Goal: Transaction & Acquisition: Purchase product/service

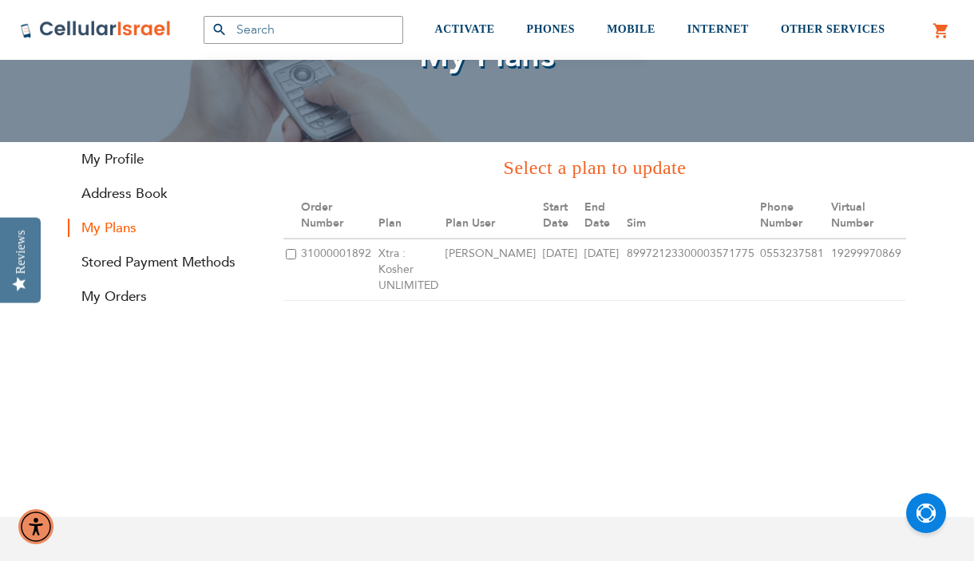
scroll to position [110, 0]
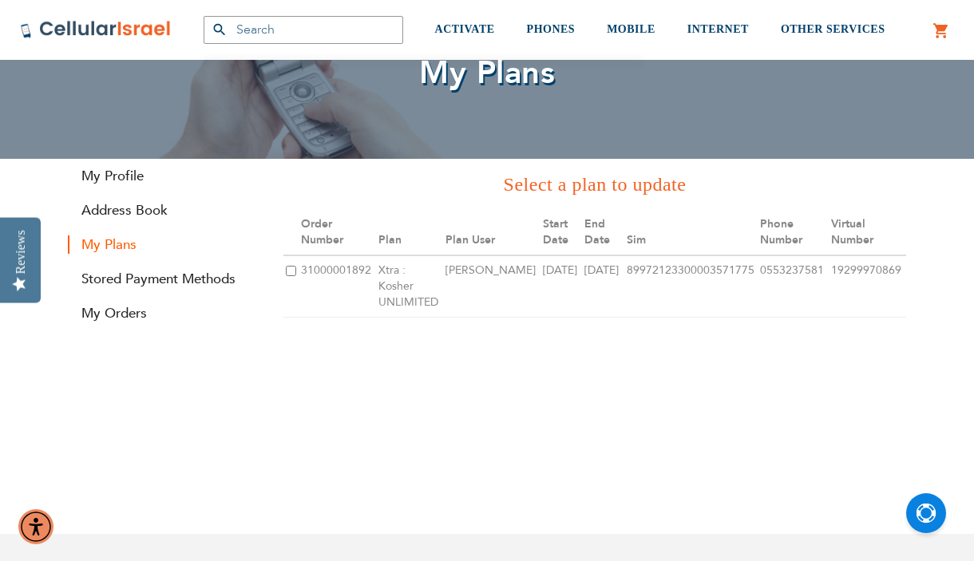
click at [295, 266] on input "checkbox" at bounding box center [291, 271] width 10 height 10
checkbox input "true"
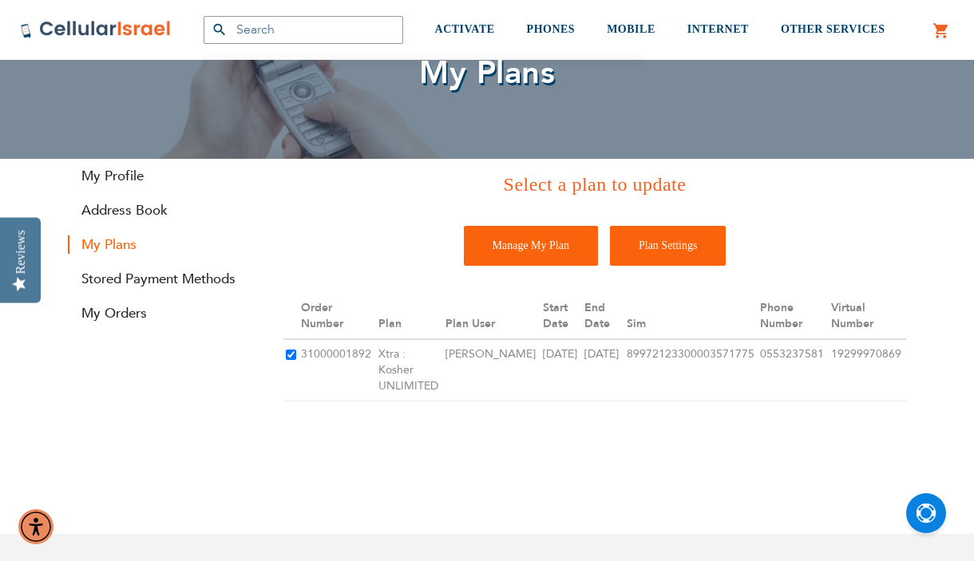
click at [656, 248] on input "Plan Settings" at bounding box center [668, 246] width 117 height 40
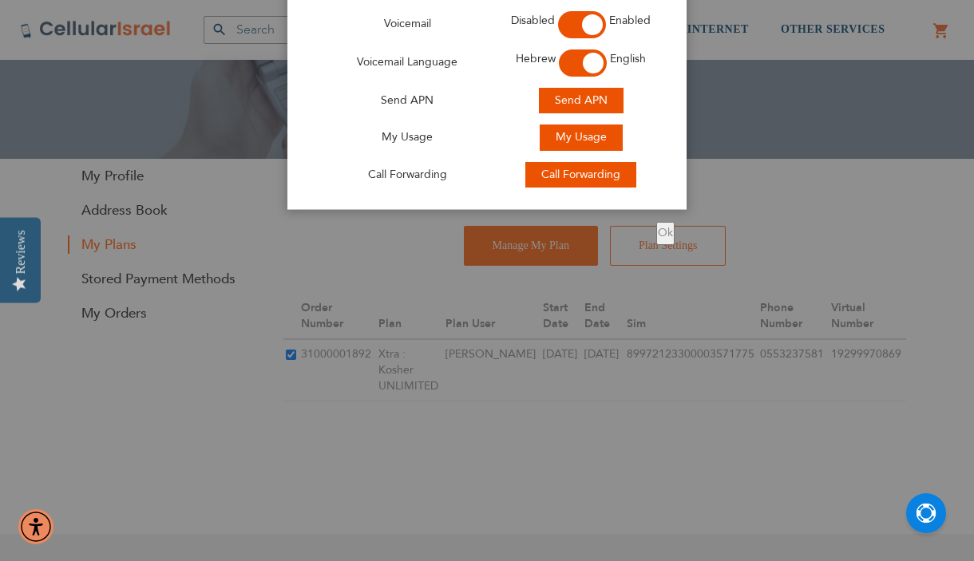
scroll to position [0, 0]
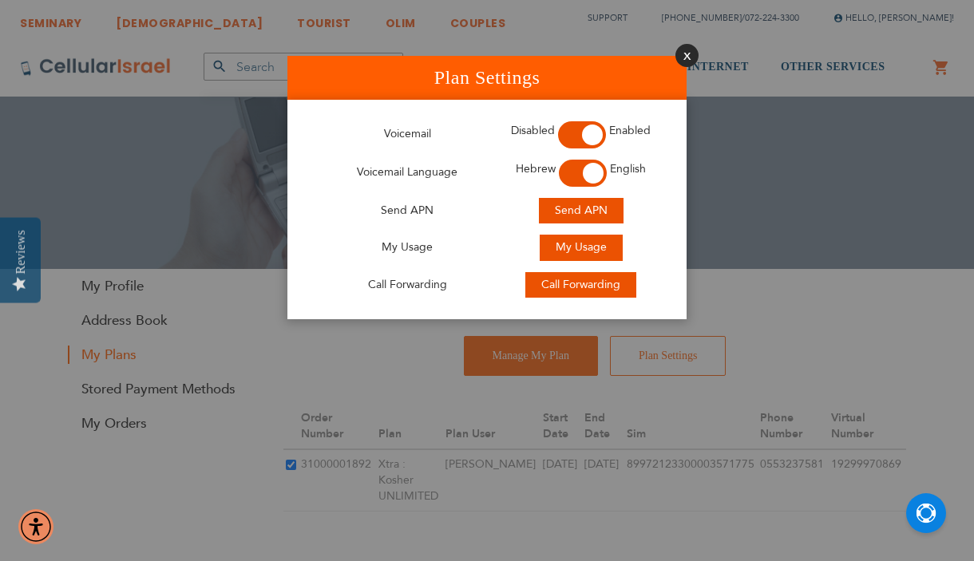
click at [686, 46] on button "Close" at bounding box center [686, 55] width 23 height 23
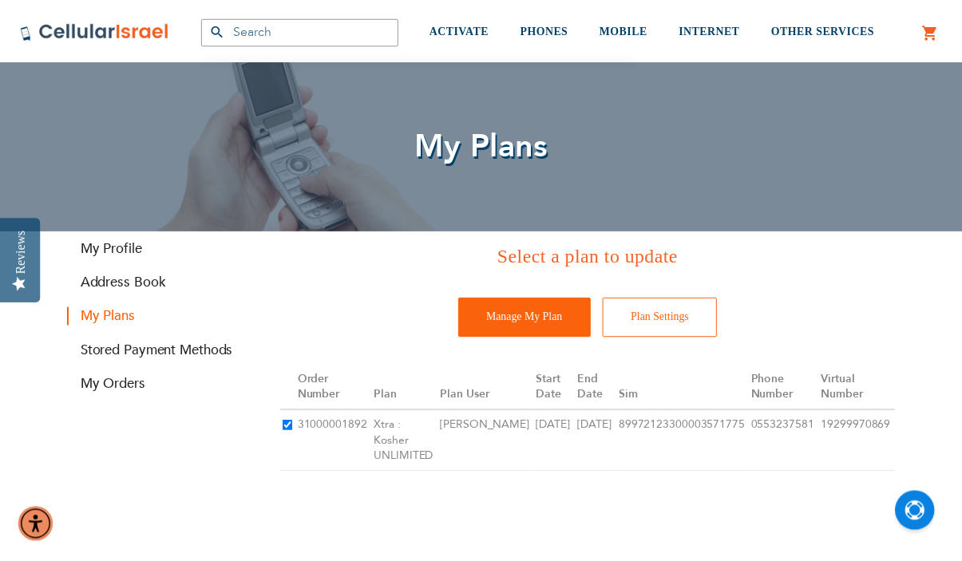
scroll to position [38, 0]
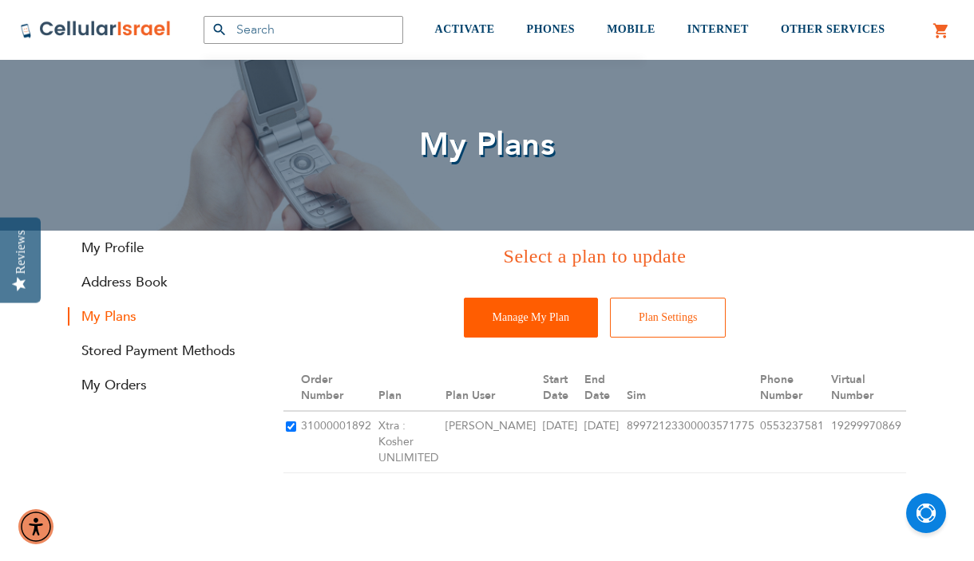
click at [571, 332] on input "Manage My Plan" at bounding box center [531, 318] width 134 height 40
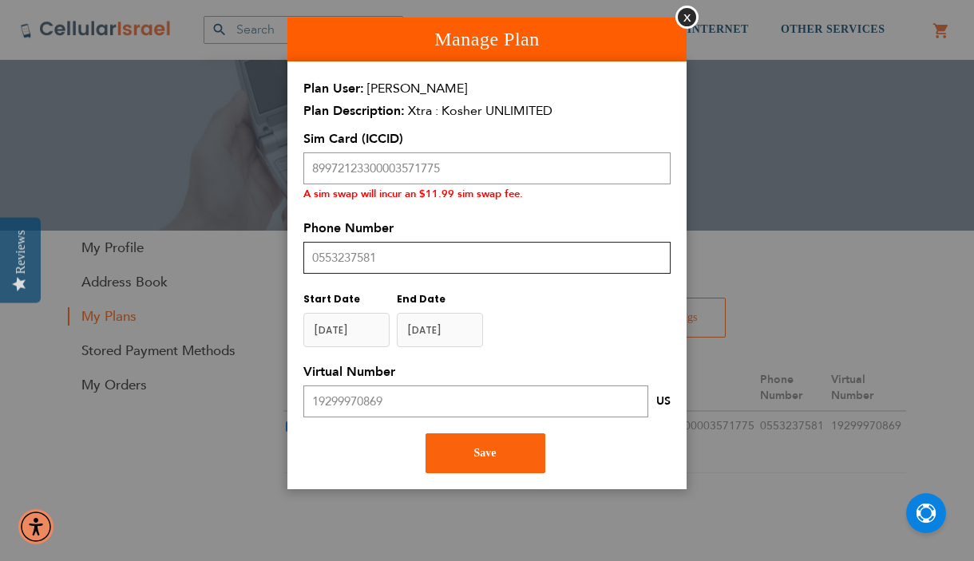
click at [346, 259] on input "0553237581" at bounding box center [486, 258] width 367 height 32
click at [688, 19] on button "Close" at bounding box center [686, 17] width 23 height 23
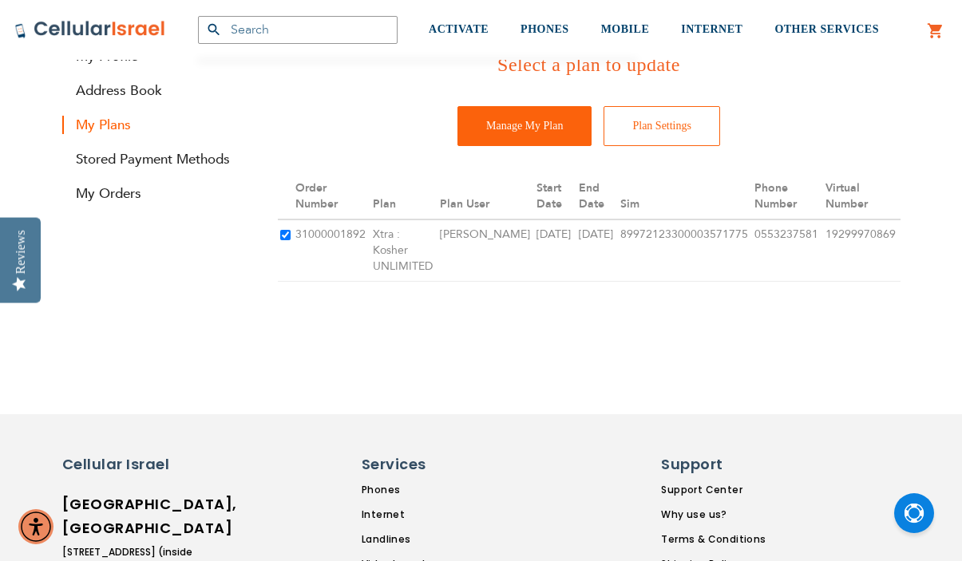
scroll to position [0, 0]
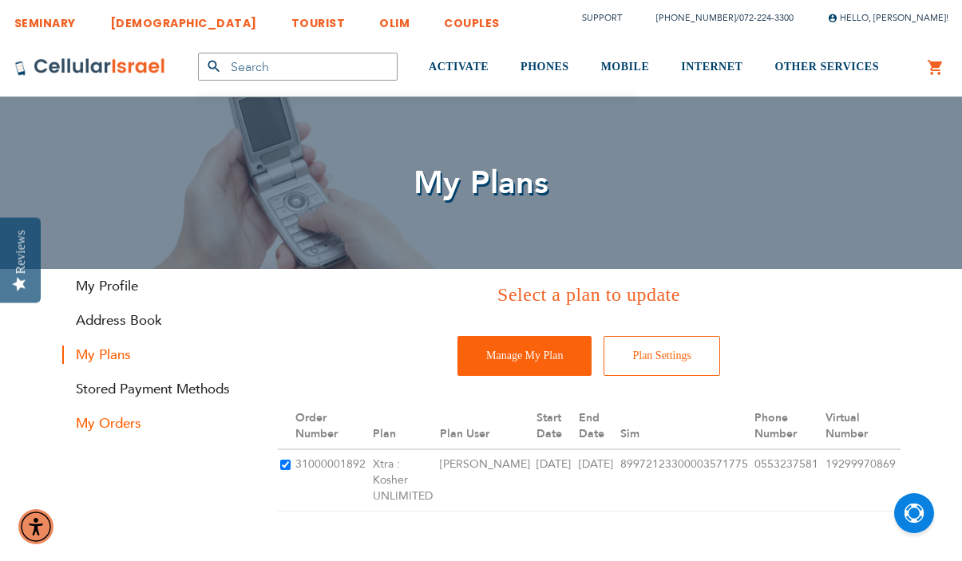
click at [125, 423] on link "My Orders" at bounding box center [158, 423] width 192 height 18
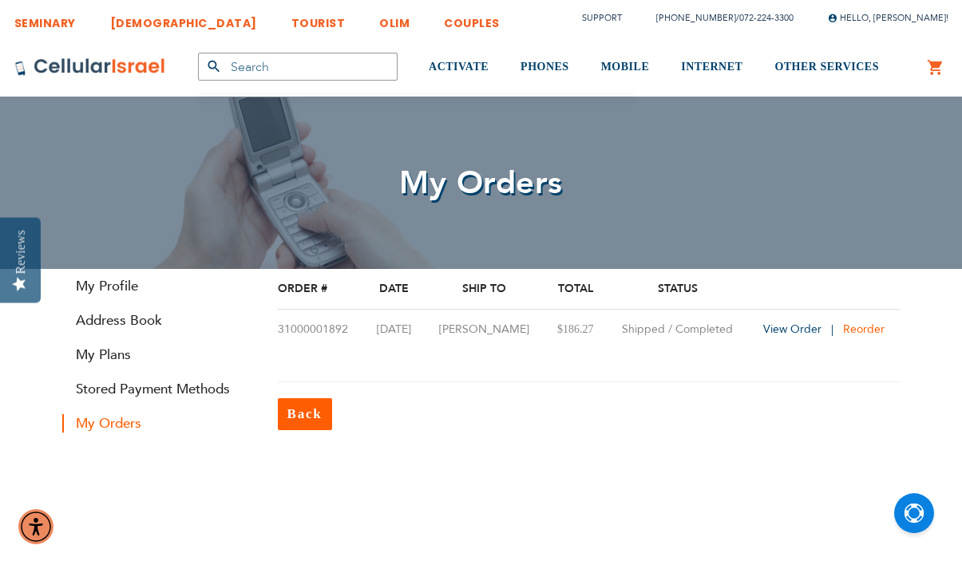
click at [867, 325] on span "Reorder" at bounding box center [864, 329] width 42 height 15
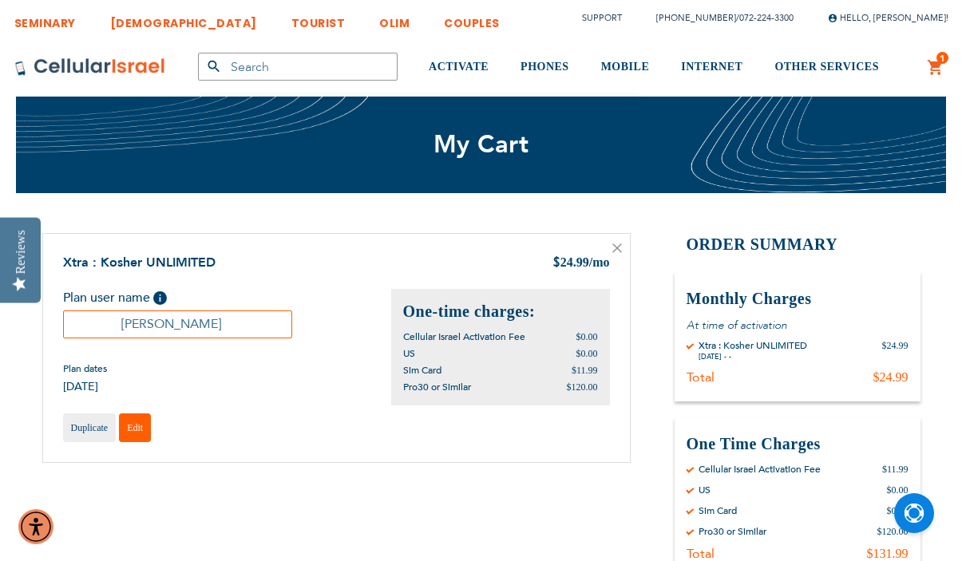
type input "Chavi"
click at [132, 422] on span "Edit" at bounding box center [135, 427] width 16 height 11
